Goal: Task Accomplishment & Management: Manage account settings

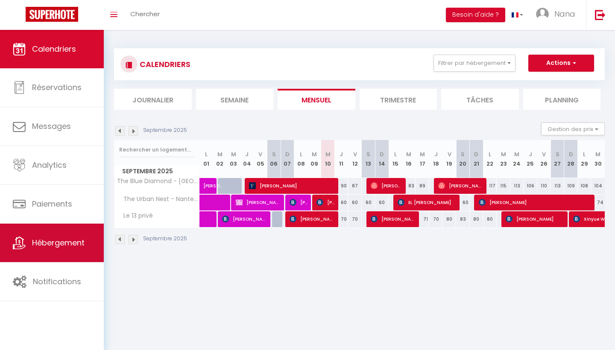
click at [80, 240] on span "Hébergement" at bounding box center [58, 242] width 52 height 11
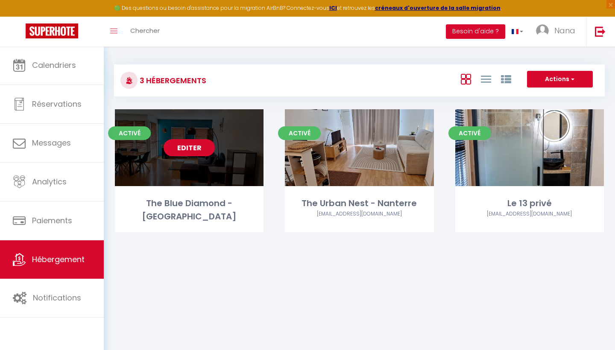
click at [190, 148] on link "Editer" at bounding box center [188, 147] width 51 height 17
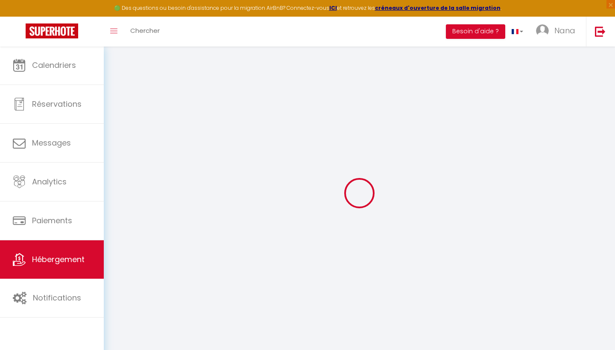
select select
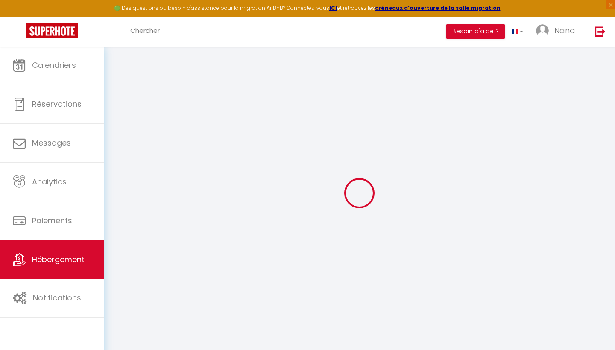
select select
checkbox input "false"
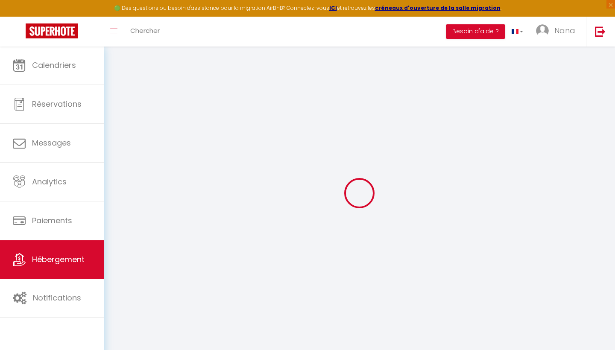
select select
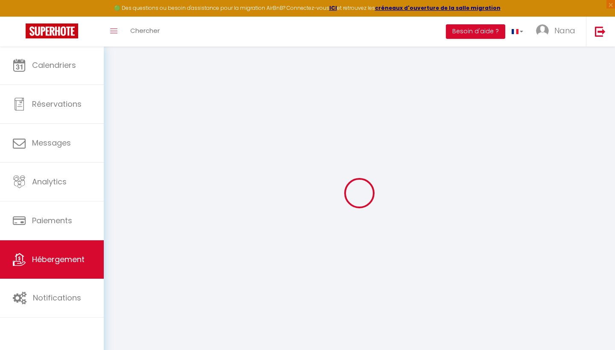
select select
checkbox input "false"
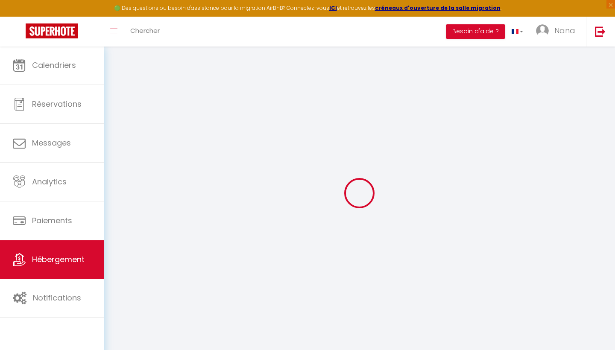
checkbox input "false"
select select
type input "The Blue Diamond - [GEOGRAPHIC_DATA]"
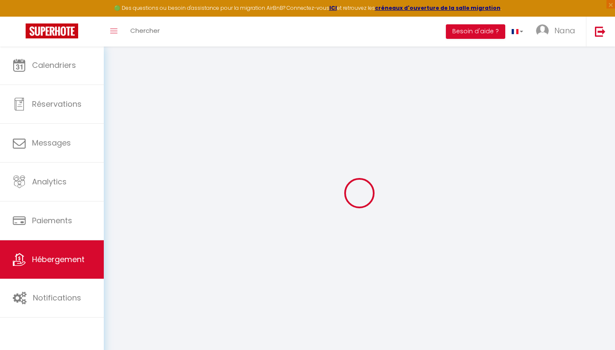
type input "Nana"
select select "6"
select select "2"
type input "40"
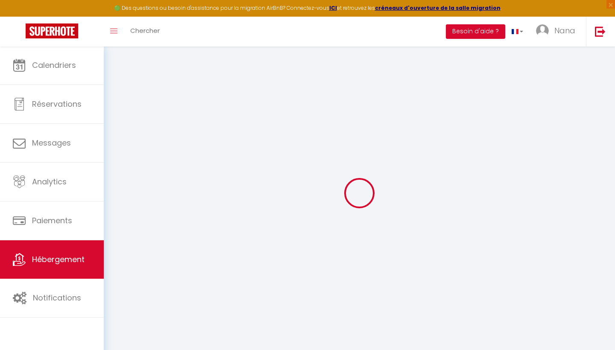
select select
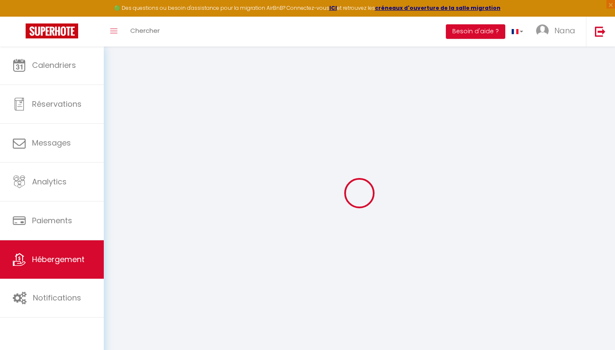
select select
type input "[STREET_ADDRESS]"
type input "93200"
type input "[GEOGRAPHIC_DATA]"
type input "[EMAIL_ADDRESS][DOMAIN_NAME]"
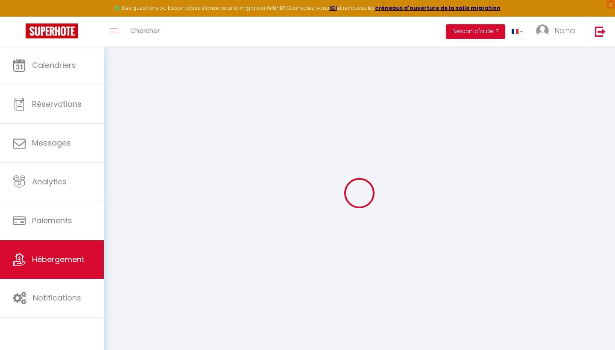
select select
checkbox input "false"
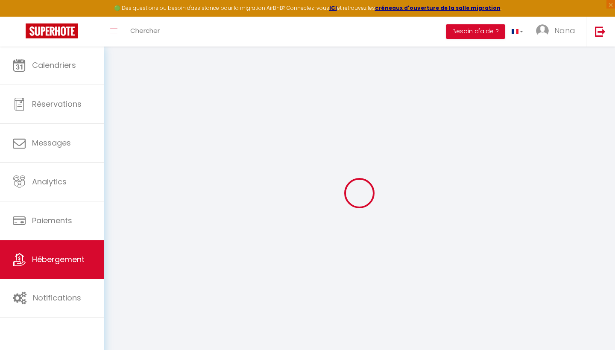
type input "0"
type input "40"
type input "0"
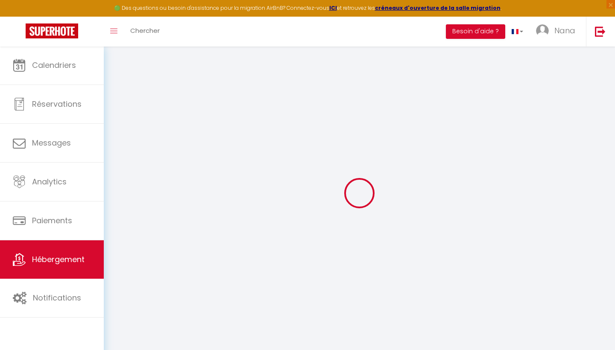
select select
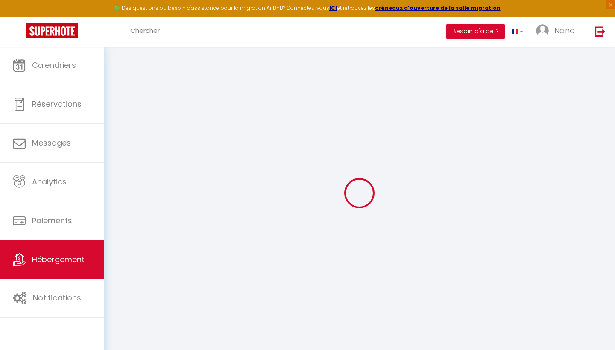
select select
checkbox input "false"
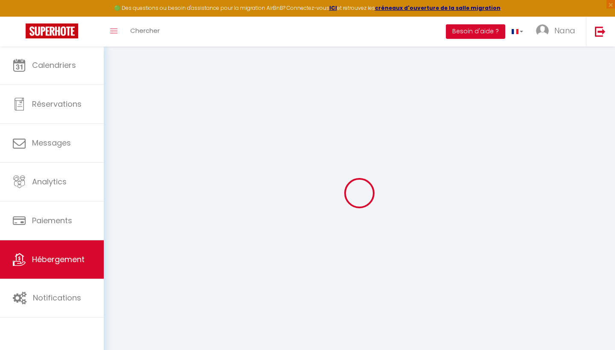
checkbox input "false"
select select
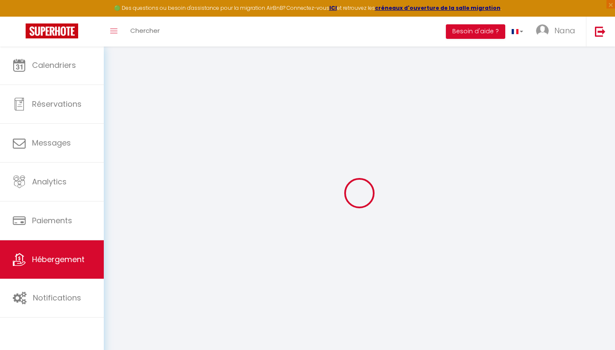
select select
checkbox input "false"
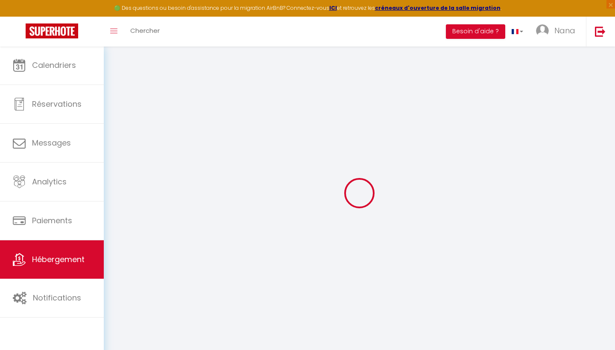
checkbox input "false"
select select
checkbox input "false"
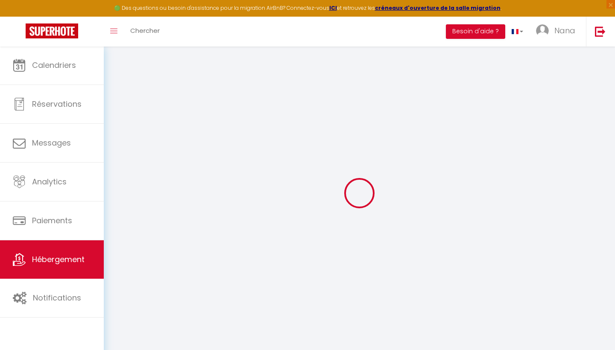
checkbox input "false"
select select
checkbox input "false"
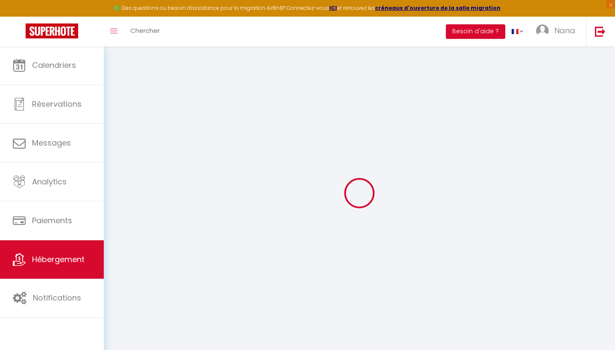
checkbox input "false"
select select
checkbox input "false"
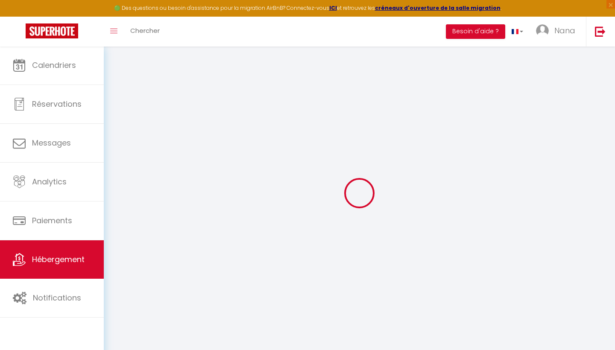
checkbox input "false"
select select "16:00"
select select
select select "11:00"
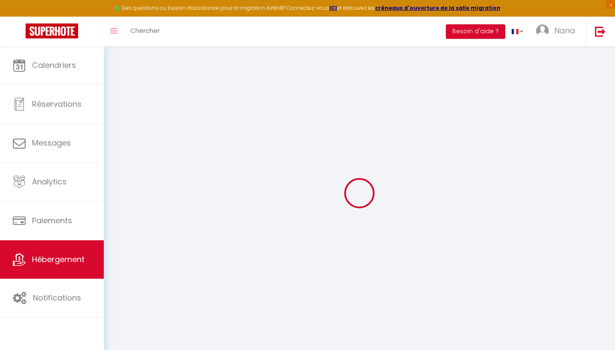
select select "30"
select select "23:00"
select select "+ 22 %"
select select "+ 20 %"
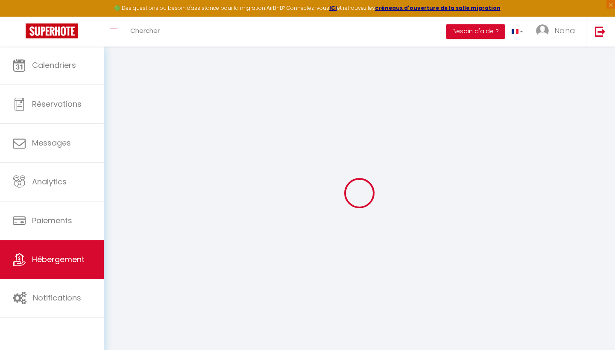
select select "+ 20 %"
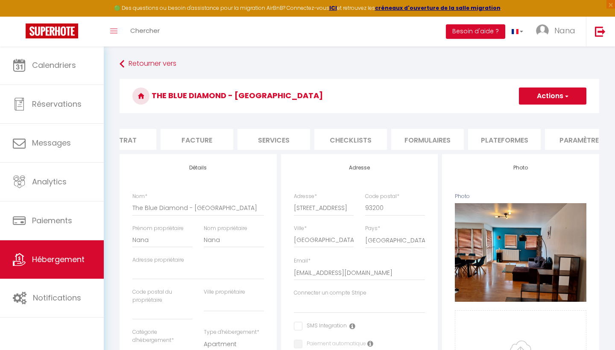
scroll to position [0, 116]
click at [511, 139] on li "Plateformes" at bounding box center [501, 139] width 73 height 21
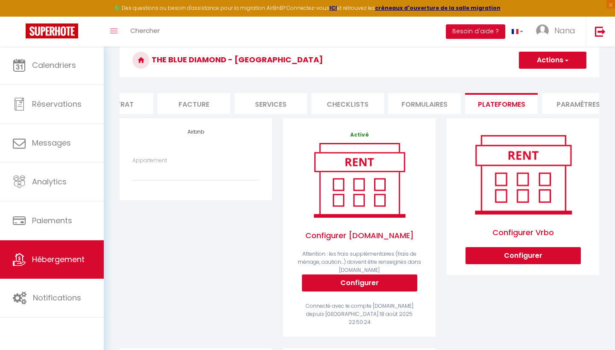
scroll to position [38, 0]
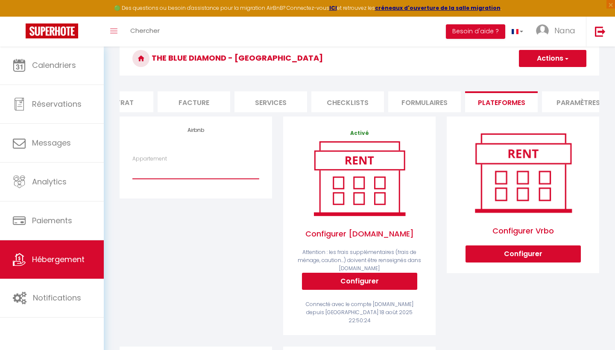
select select "8797-1485976079712902775"
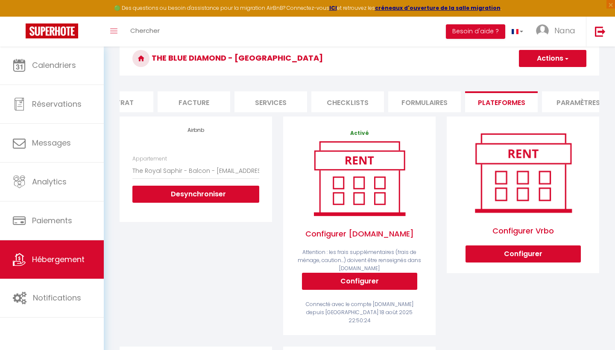
click at [189, 232] on div "Airbnb Appartement The Royal Saphir - Balcon - [EMAIL_ADDRESS][DOMAIN_NAME] Des…" at bounding box center [195, 231] width 163 height 230
click at [546, 61] on button "Actions" at bounding box center [551, 58] width 67 height 17
click at [540, 76] on link "Enregistrer" at bounding box center [551, 77] width 67 height 11
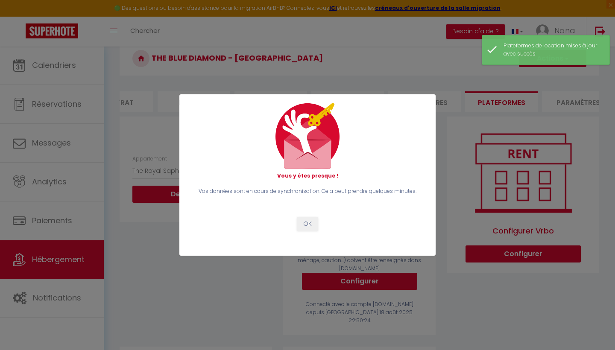
click at [307, 223] on button "OK" at bounding box center [307, 224] width 21 height 15
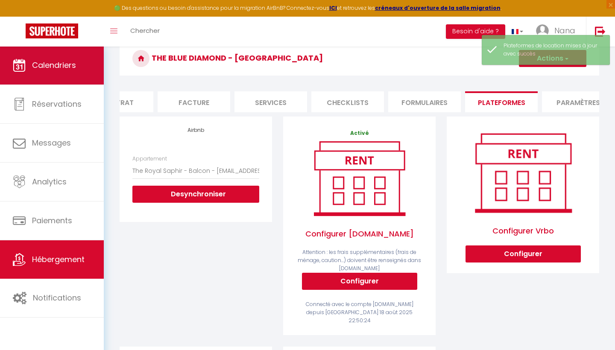
click at [74, 72] on link "Calendriers" at bounding box center [52, 65] width 104 height 38
